Goal: Task Accomplishment & Management: Complete application form

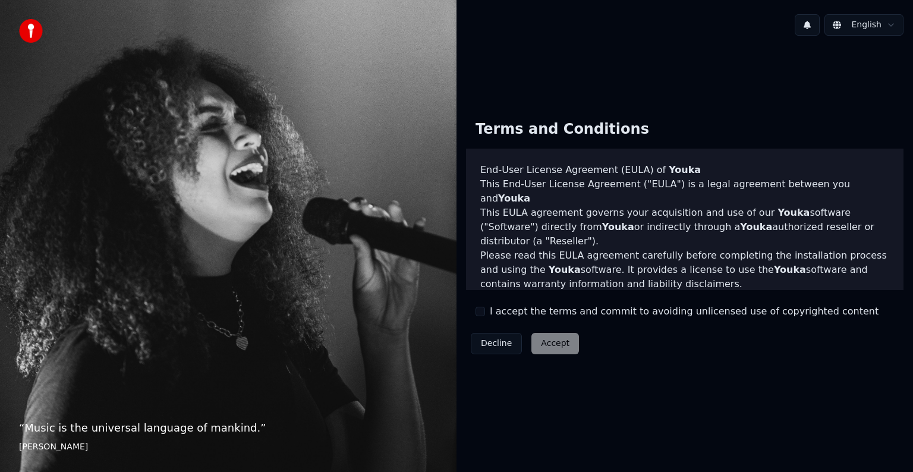
click at [481, 309] on button "I accept the terms and commit to avoiding unlicensed use of copyrighted content" at bounding box center [481, 312] width 10 height 10
click at [558, 357] on div "Decline Accept" at bounding box center [525, 343] width 118 height 31
click at [550, 342] on button "Accept" at bounding box center [555, 343] width 48 height 21
